Goal: Use online tool/utility: Utilize a website feature to perform a specific function

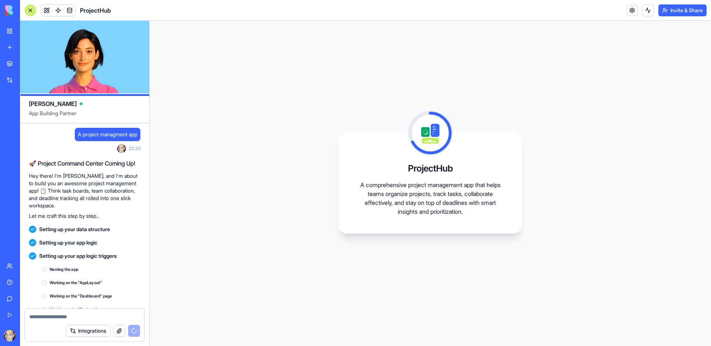
scroll to position [51, 0]
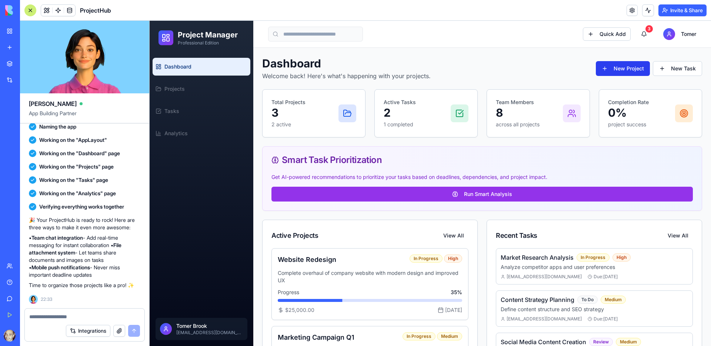
click at [609, 69] on button "New Project" at bounding box center [623, 68] width 54 height 15
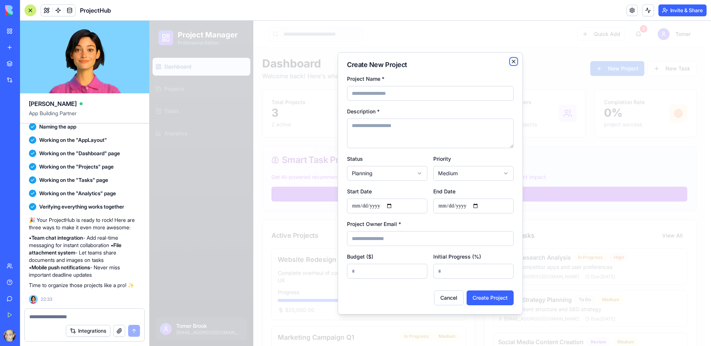
click at [512, 60] on icon "button" at bounding box center [513, 61] width 3 height 3
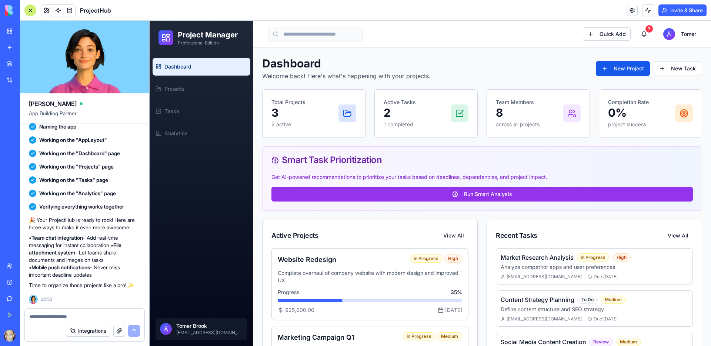
scroll to position [261, 0]
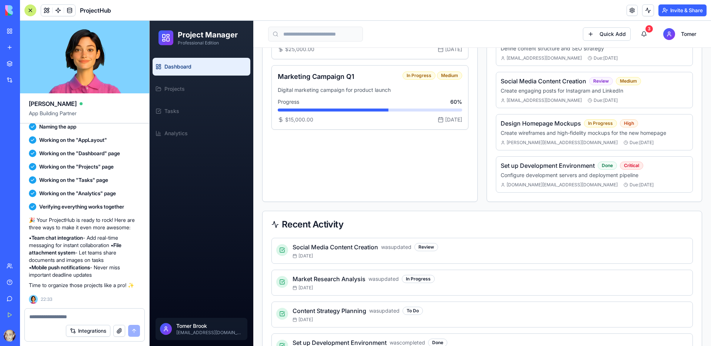
click at [192, 330] on p "[EMAIL_ADDRESS][DOMAIN_NAME]" at bounding box center [209, 332] width 67 height 6
click at [180, 100] on ul "Dashboard Projects Tasks Analytics" at bounding box center [202, 100] width 98 height 84
click at [182, 93] on link "Projects" at bounding box center [202, 89] width 98 height 18
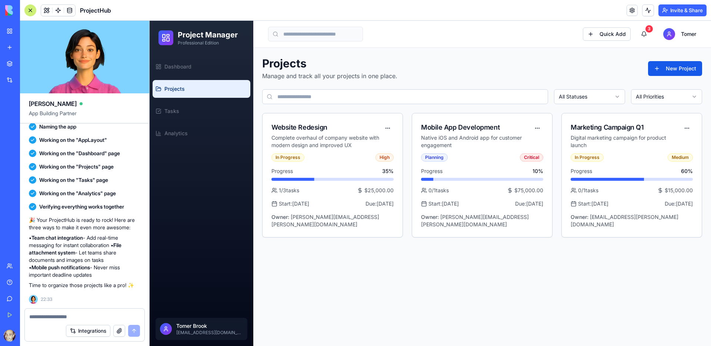
scroll to position [0, 0]
click at [183, 113] on link "Tasks" at bounding box center [202, 111] width 98 height 18
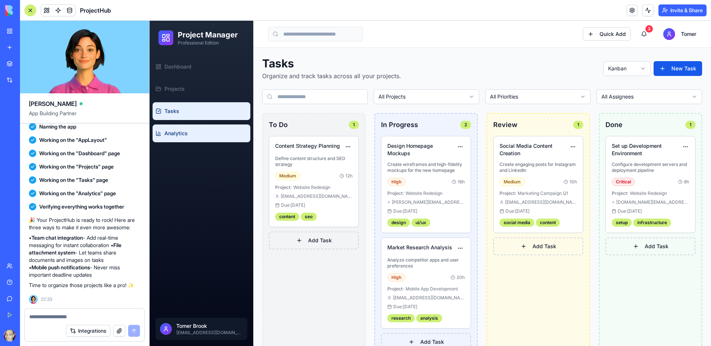
click at [181, 125] on link "Analytics" at bounding box center [202, 133] width 98 height 18
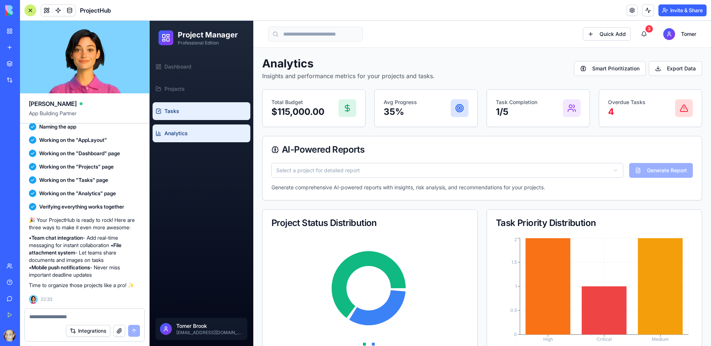
click at [181, 103] on link "Tasks" at bounding box center [202, 111] width 98 height 18
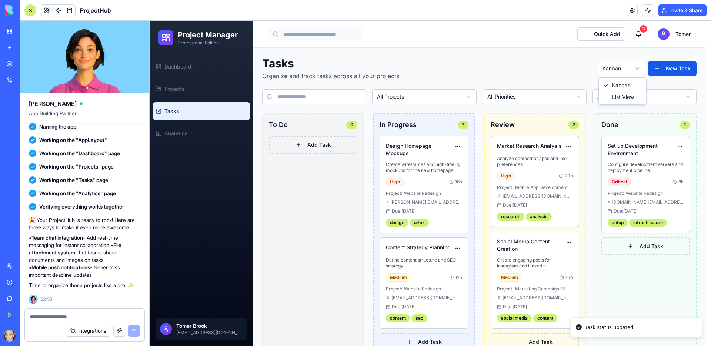
click at [638, 69] on html "Project Manager Professional Edition Dashboard Projects Tasks Analytics [PERSON…" at bounding box center [430, 193] width 561 height 345
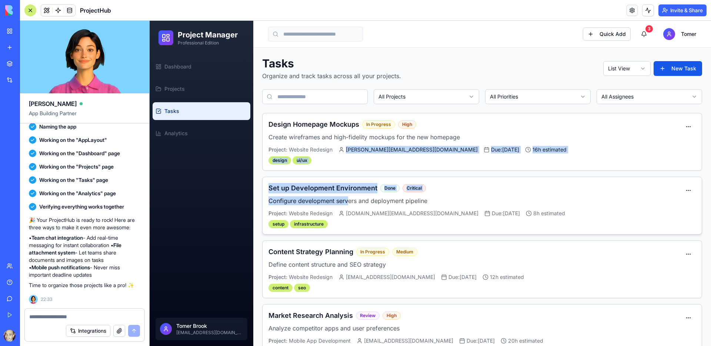
drag, startPoint x: 340, startPoint y: 150, endPoint x: 349, endPoint y: 204, distance: 54.7
click at [349, 204] on div "Design Homepage Mockups In Progress High Create wireframes and high-fidelity mo…" at bounding box center [482, 269] width 440 height 312
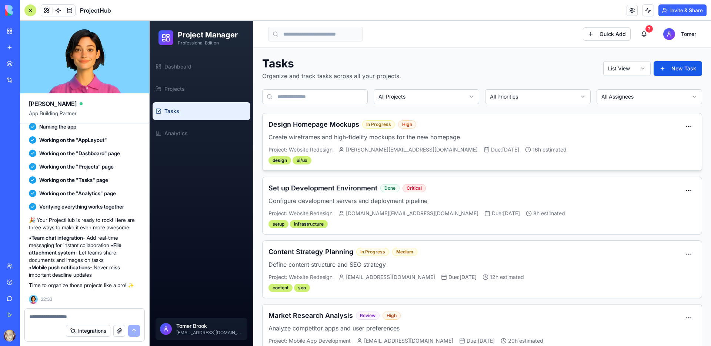
click at [564, 144] on div "Design Homepage Mockups In Progress High Create wireframes and high-fidelity mo…" at bounding box center [474, 141] width 412 height 45
click at [676, 35] on html "Project Manager Professional Edition Dashboard Projects Tasks Analytics [PERSON…" at bounding box center [430, 227] width 561 height 413
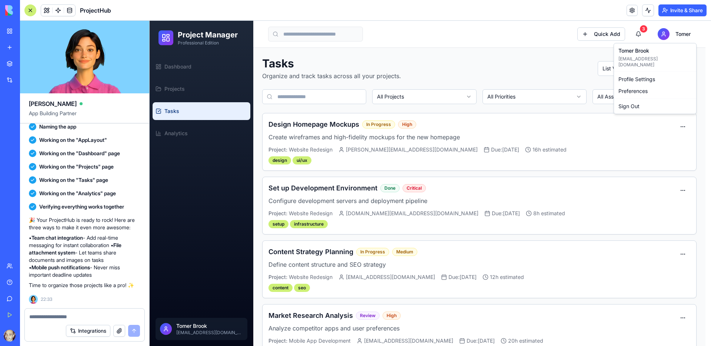
click at [475, 65] on html "Project Manager Professional Edition Dashboard Projects Tasks Analytics [PERSON…" at bounding box center [430, 227] width 561 height 413
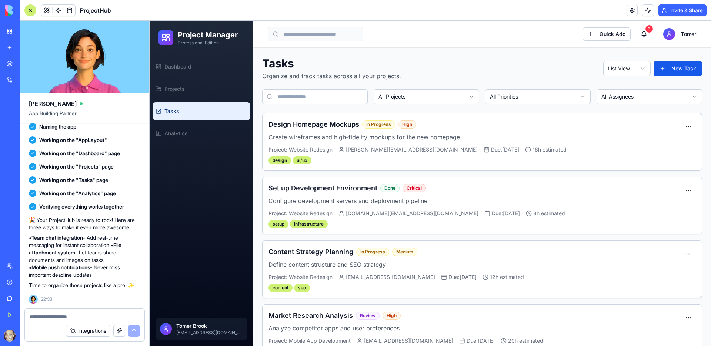
click at [673, 10] on button "Invite & Share" at bounding box center [682, 10] width 48 height 12
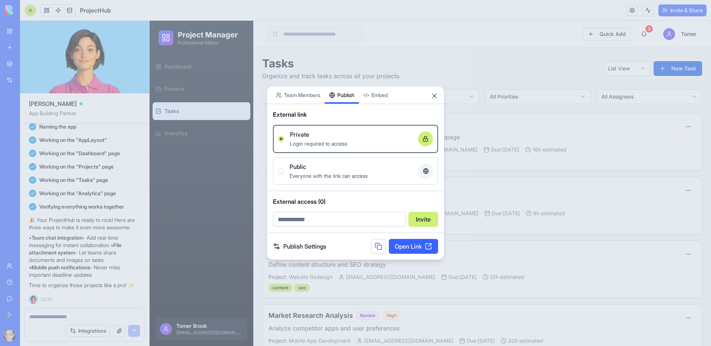
click at [341, 106] on div "Share App Team Members Publish Embed External link Private Login required to ac…" at bounding box center [356, 173] width 178 height 174
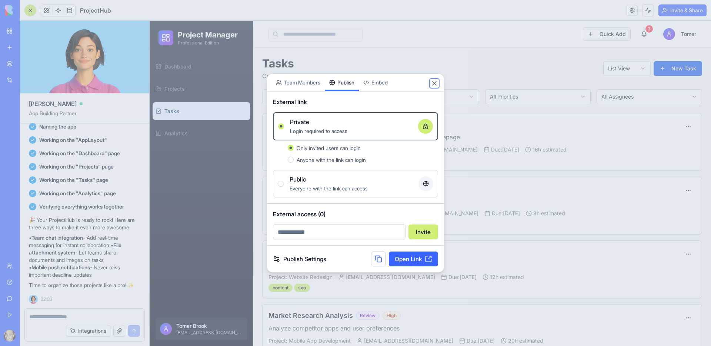
click at [431, 83] on button "Close" at bounding box center [434, 83] width 7 height 7
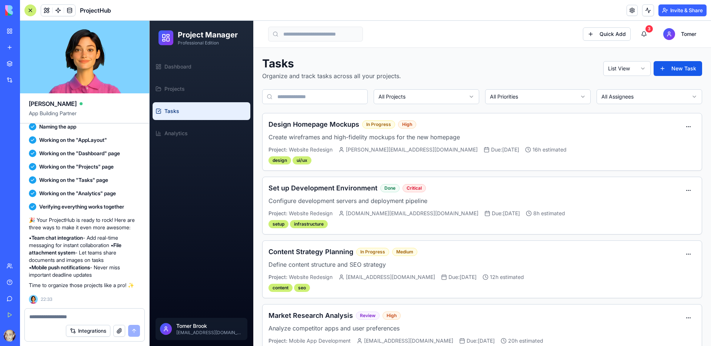
click at [84, 334] on button "Integrations" at bounding box center [88, 331] width 44 height 12
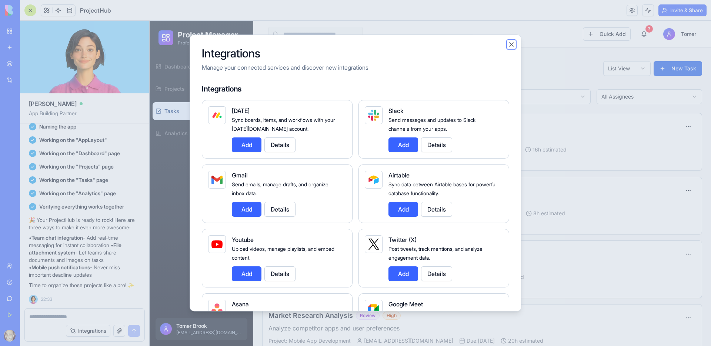
click at [511, 45] on button "Close" at bounding box center [511, 44] width 7 height 7
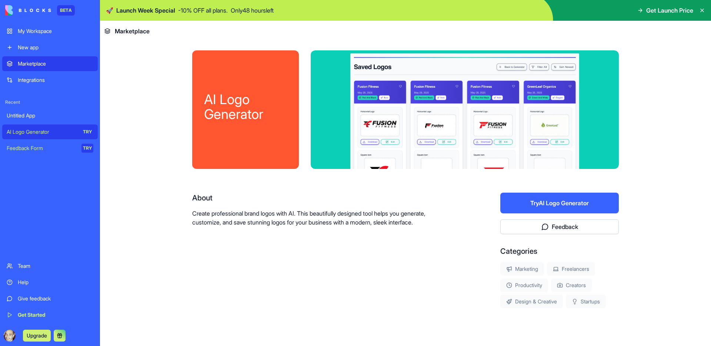
click at [565, 203] on button "Try AI Logo Generator" at bounding box center [559, 202] width 118 height 21
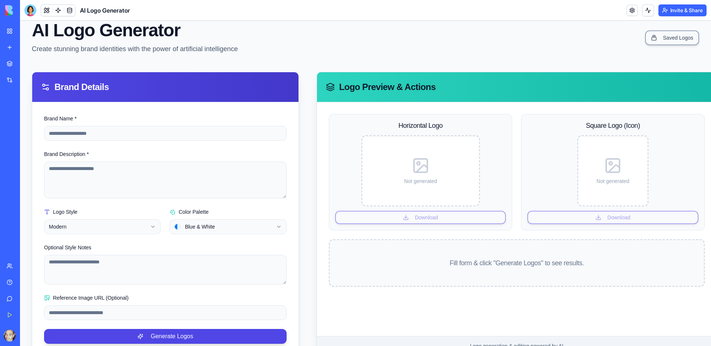
scroll to position [52, 0]
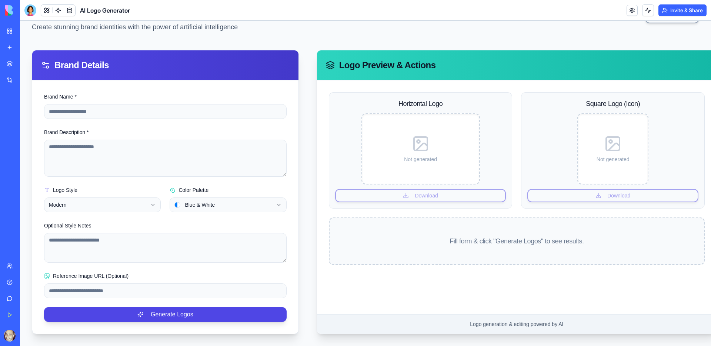
click at [164, 198] on div "**********" at bounding box center [165, 198] width 242 height 27
click at [152, 198] on html "**********" at bounding box center [365, 159] width 691 height 371
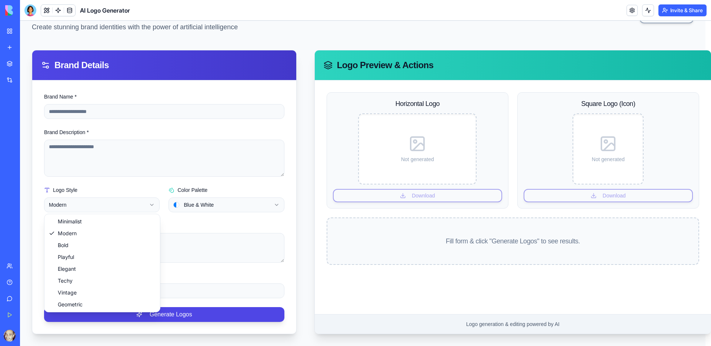
click at [152, 198] on html "**********" at bounding box center [365, 159] width 691 height 371
click at [151, 201] on html "**********" at bounding box center [365, 159] width 691 height 371
